Goal: Task Accomplishment & Management: Use online tool/utility

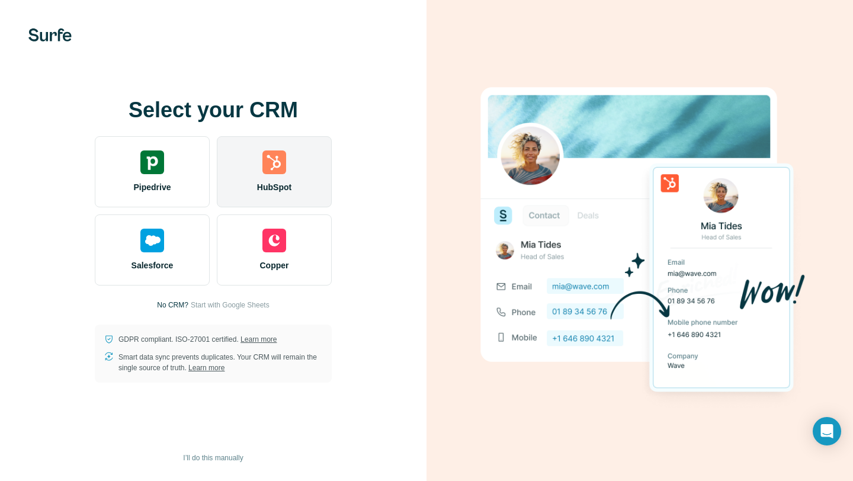
click at [274, 181] on span "HubSpot" at bounding box center [274, 187] width 34 height 12
